Goal: Entertainment & Leisure: Consume media (video, audio)

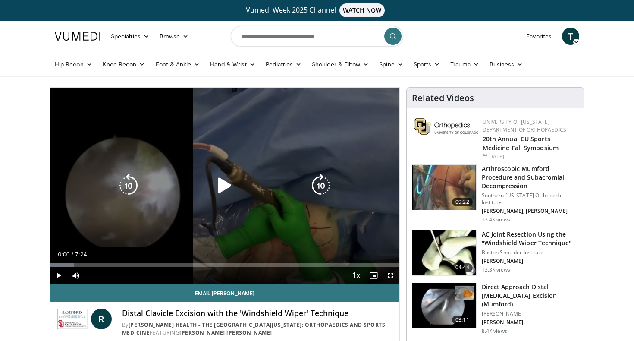
click at [230, 186] on icon "Video Player" at bounding box center [225, 185] width 24 height 24
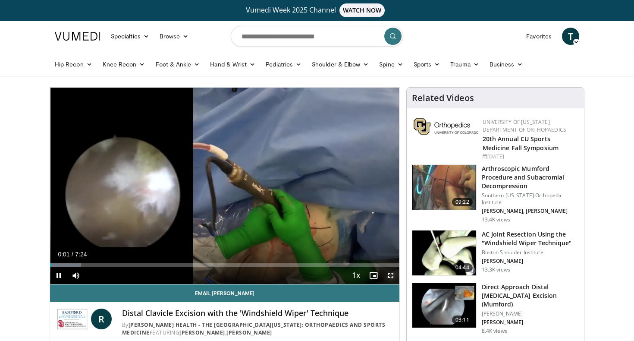
click at [389, 275] on span "Video Player" at bounding box center [390, 275] width 17 height 17
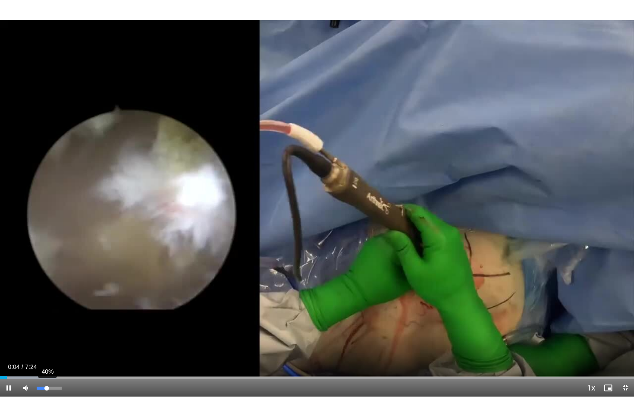
click at [47, 340] on div "40%" at bounding box center [49, 387] width 25 height 3
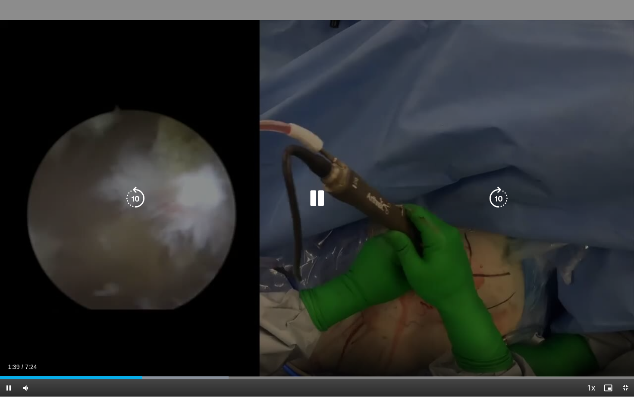
click at [339, 230] on div "10 seconds Tap to unmute" at bounding box center [317, 198] width 634 height 396
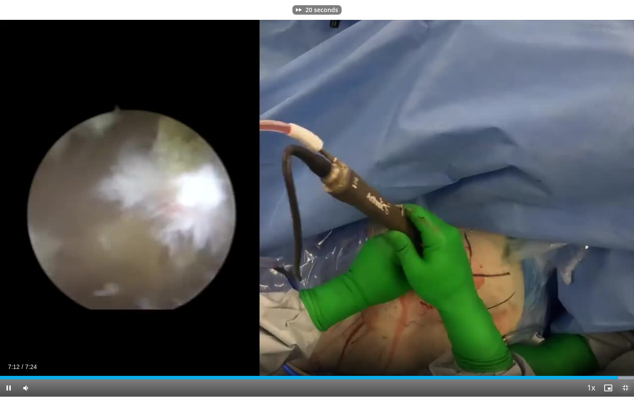
click at [628, 340] on span "Video Player" at bounding box center [625, 387] width 17 height 17
